Goal: Task Accomplishment & Management: Manage account settings

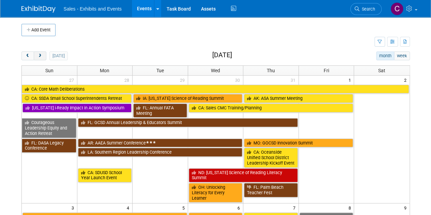
click at [44, 58] on button "next" at bounding box center [40, 55] width 13 height 9
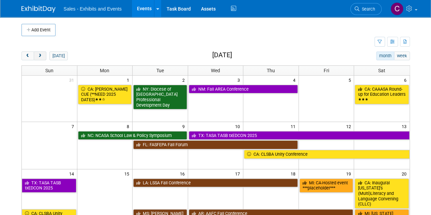
click at [44, 58] on button "next" at bounding box center [40, 55] width 13 height 9
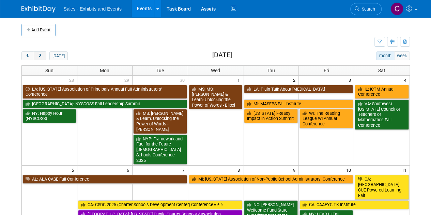
click at [44, 58] on button "next" at bounding box center [40, 55] width 13 height 9
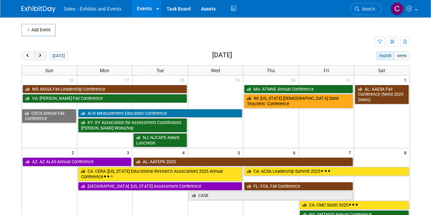
click at [41, 55] on span "next" at bounding box center [39, 56] width 5 height 4
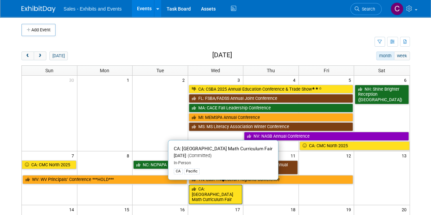
click at [208, 192] on link "CA: [GEOGRAPHIC_DATA] Math Curriculum Fair" at bounding box center [216, 193] width 54 height 19
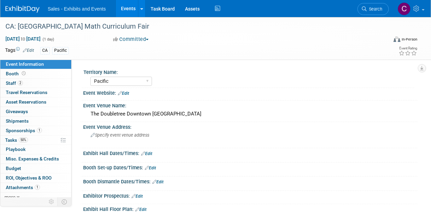
select select "Pacific"
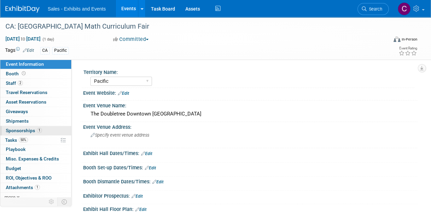
click at [21, 131] on span "Sponsorships 1" at bounding box center [24, 130] width 36 height 5
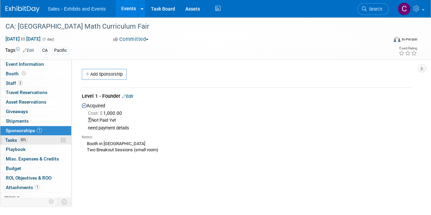
click at [16, 139] on span "Tasks 50%" at bounding box center [16, 139] width 23 height 5
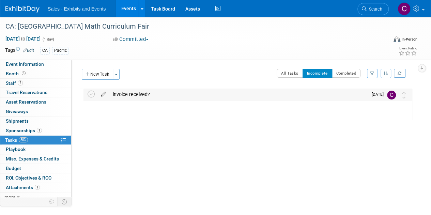
click at [104, 94] on icon at bounding box center [103, 92] width 12 height 9
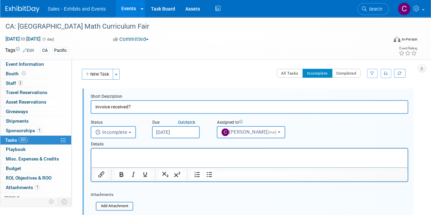
click at [130, 158] on html at bounding box center [249, 152] width 316 height 9
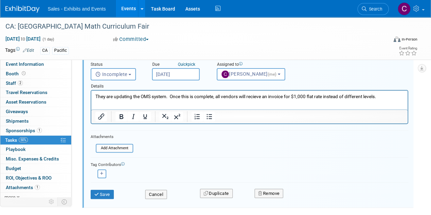
scroll to position [72, 0]
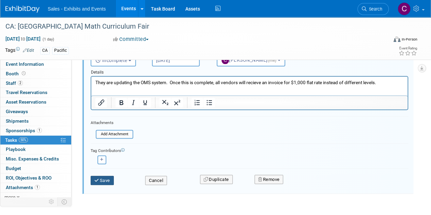
click at [103, 179] on button "Save" at bounding box center [102, 181] width 23 height 10
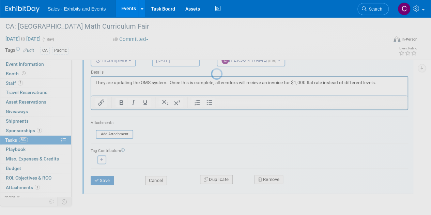
scroll to position [0, 0]
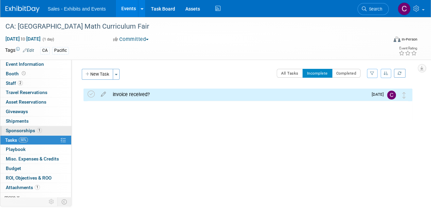
click at [26, 131] on span "Sponsorships 1" at bounding box center [24, 130] width 36 height 5
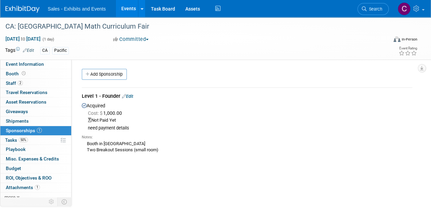
click at [133, 94] on link "Edit" at bounding box center [127, 96] width 11 height 5
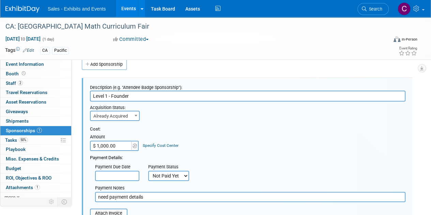
drag, startPoint x: 146, startPoint y: 95, endPoint x: 0, endPoint y: 1, distance: 173.5
click at [0, 54] on div "CA: Fresno County Math Curriculum Fair Dec 10, 2025 to Dec 10, 2025 (1 day) Dec…" at bounding box center [215, 173] width 431 height 333
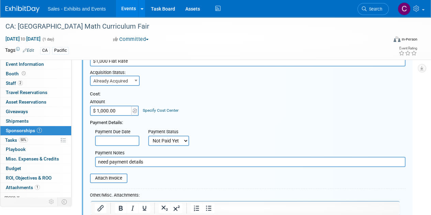
scroll to position [87, 0]
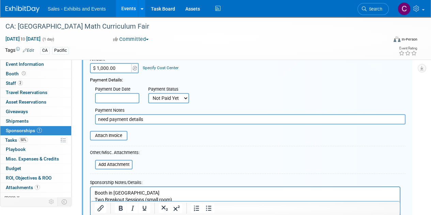
type input "$1,000 Flat Rate"
click at [172, 114] on input "need payment details" at bounding box center [250, 119] width 310 height 10
type input "need payment details - coming soon"
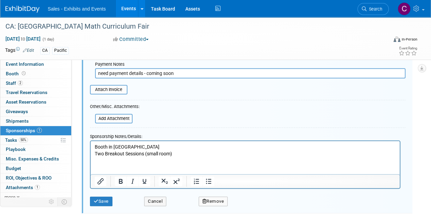
scroll to position [157, 0]
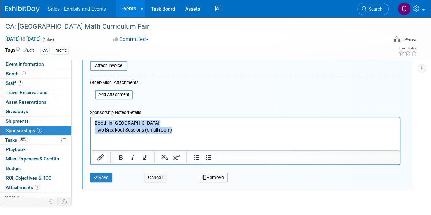
drag, startPoint x: 96, startPoint y: 122, endPoint x: 184, endPoint y: 132, distance: 88.8
click at [184, 132] on p "Booth in Hall Two Breakout Sessions (small room)" at bounding box center [245, 125] width 301 height 13
paste body "Rich Text Area. Press ALT-0 for help."
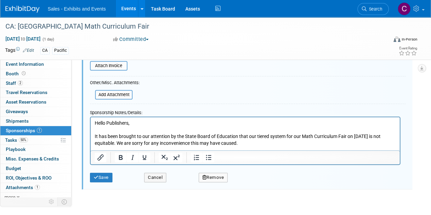
scroll to position [176, 0]
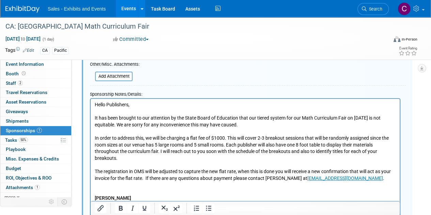
click at [107, 189] on p "Rich Text Area. Press ALT-0 for help." at bounding box center [245, 191] width 301 height 7
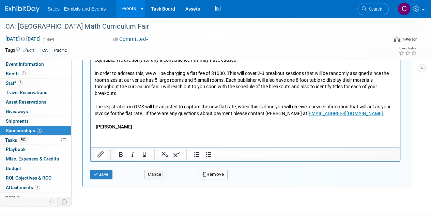
scroll to position [244, 0]
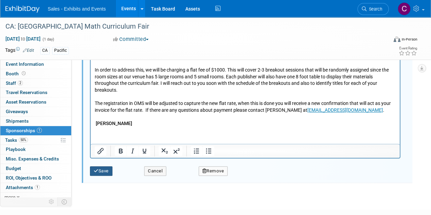
click at [106, 171] on button "Save" at bounding box center [101, 171] width 22 height 10
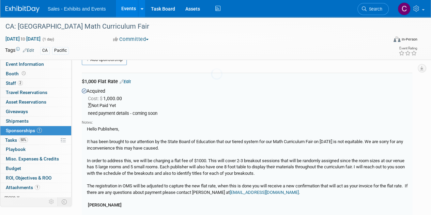
scroll to position [10, 0]
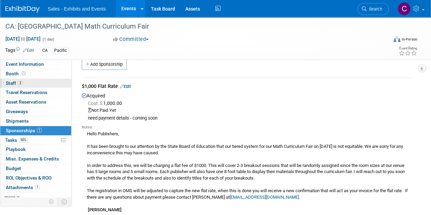
click at [12, 80] on link "2 Staff 2" at bounding box center [35, 83] width 71 height 9
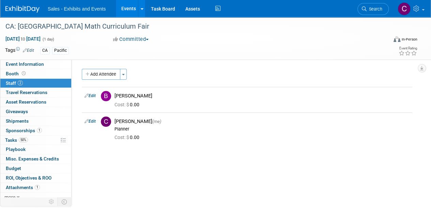
click at [125, 9] on link "Events" at bounding box center [128, 8] width 25 height 17
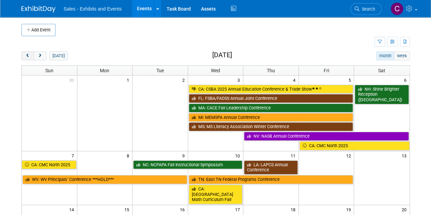
click at [29, 54] on span "prev" at bounding box center [27, 56] width 5 height 4
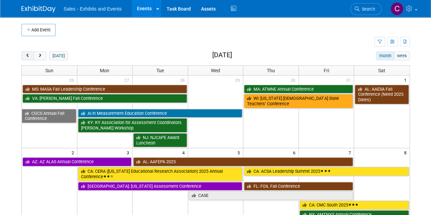
click at [29, 54] on span "prev" at bounding box center [27, 56] width 5 height 4
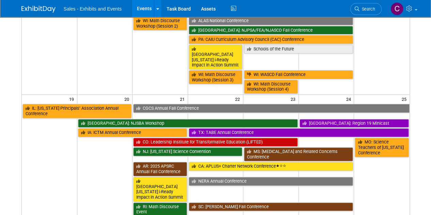
scroll to position [368, 0]
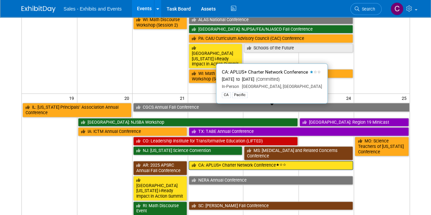
click at [217, 161] on link "CA: APLUS+ Charter Network Conference" at bounding box center [271, 165] width 164 height 9
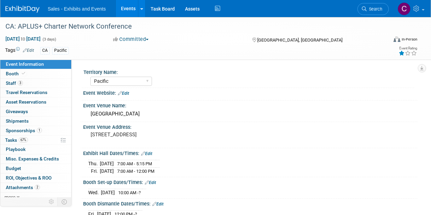
select select "Pacific"
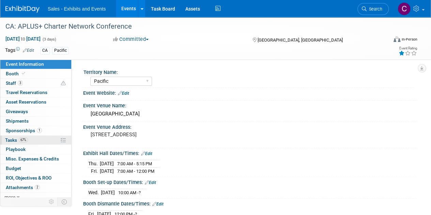
click at [11, 135] on link "67% Tasks 67%" at bounding box center [35, 139] width 71 height 9
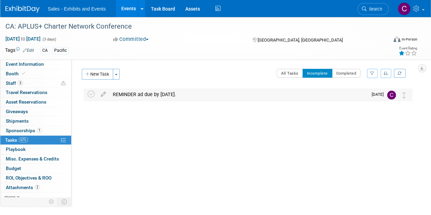
click at [158, 94] on div "REMINDER ad due by September 15." at bounding box center [238, 94] width 258 height 12
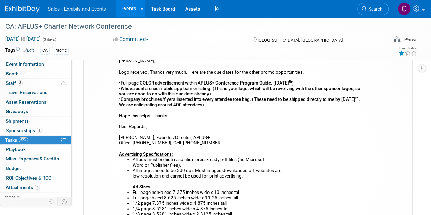
scroll to position [1, 0]
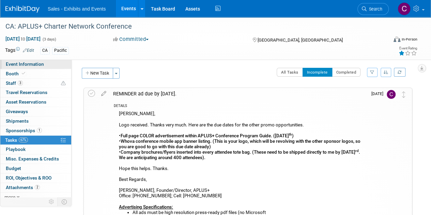
click at [28, 65] on span "Event Information" at bounding box center [25, 63] width 38 height 5
select select "Pacific"
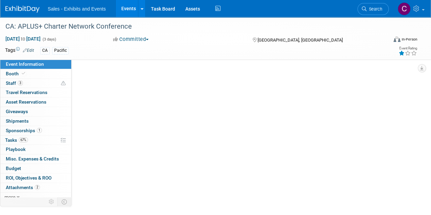
scroll to position [0, 0]
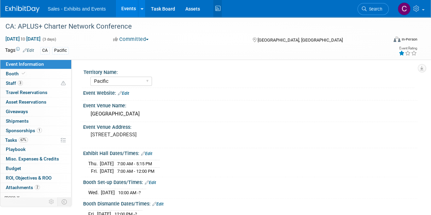
drag, startPoint x: 219, startPoint y: 8, endPoint x: 219, endPoint y: 0, distance: 7.5
click at [219, 8] on icon at bounding box center [217, 8] width 9 height 11
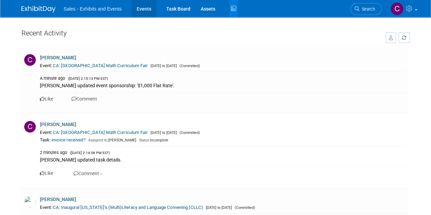
click at [146, 10] on link "Events" at bounding box center [143, 8] width 25 height 17
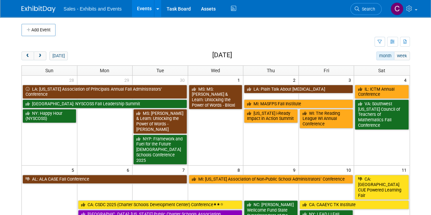
click at [227, 14] on ul "Sales - Exhibits and Events Events Add Event Bulk Upload Events Shareable Event…" at bounding box center [151, 8] width 174 height 17
click at [230, 10] on icon at bounding box center [233, 8] width 9 height 11
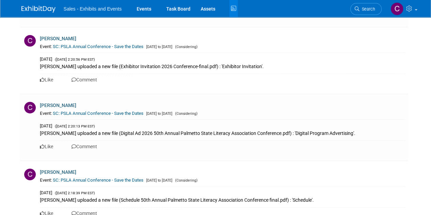
scroll to position [2865, 0]
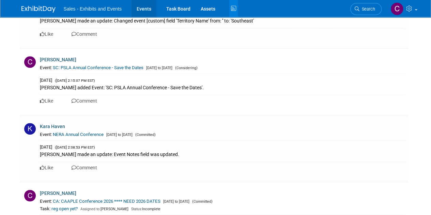
click at [141, 7] on link "Events" at bounding box center [143, 8] width 25 height 17
